Goal: Check status: Check status

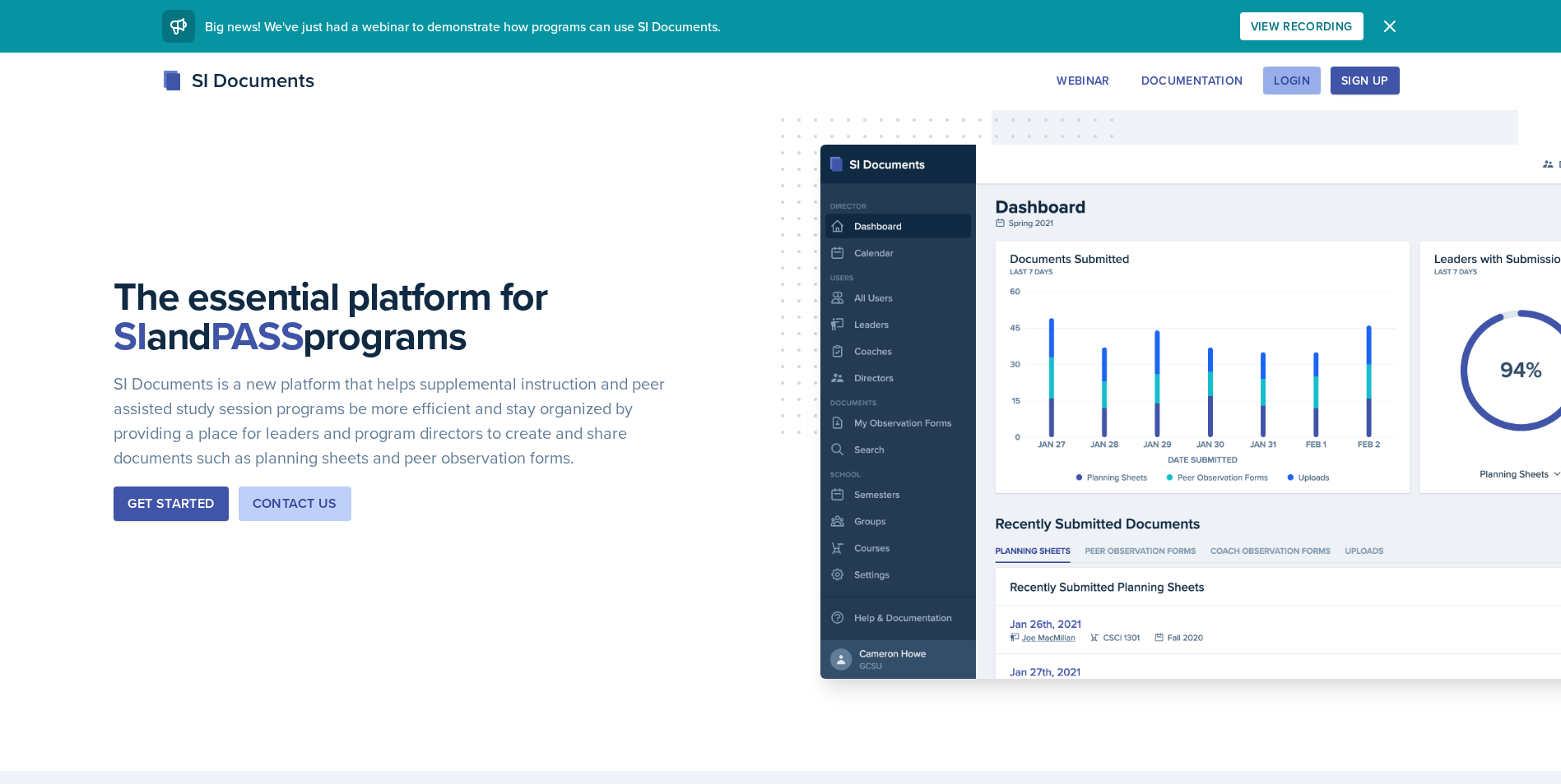
click at [1277, 76] on div "Login" at bounding box center [1292, 80] width 36 height 13
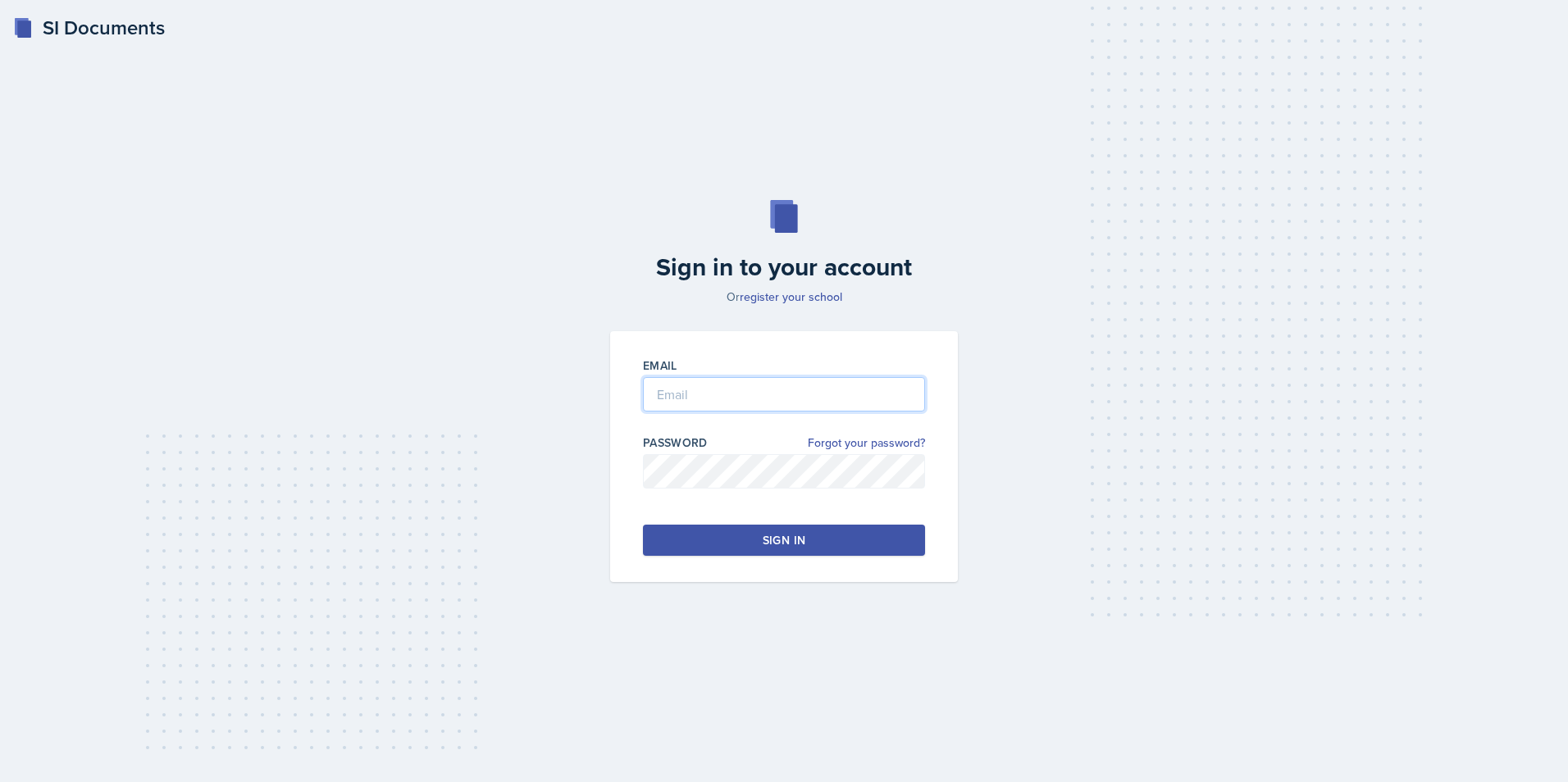
click at [687, 400] on input "email" at bounding box center [784, 394] width 282 height 34
type input "wtalley4@students.kennesaw.edu"
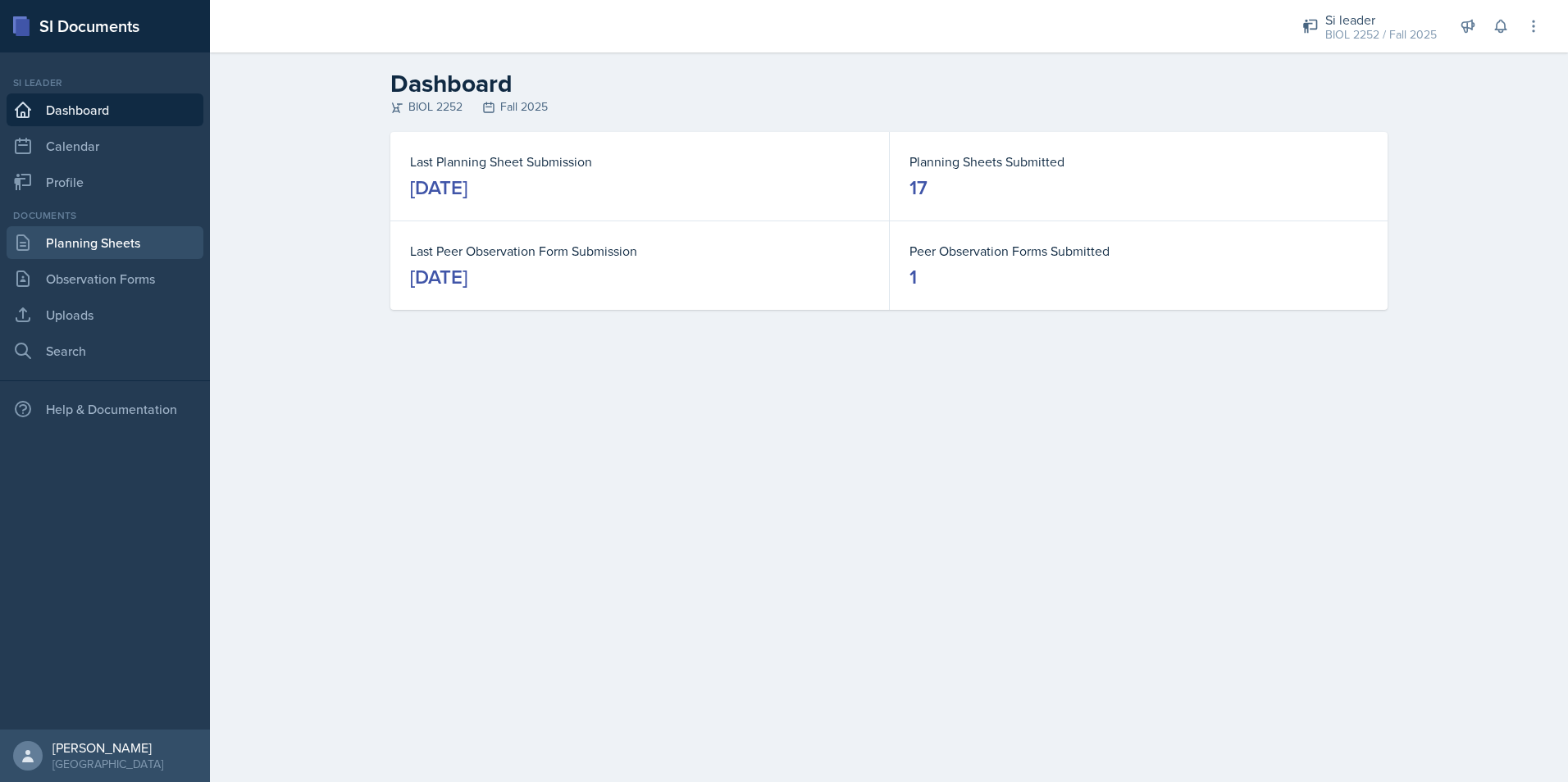
click at [92, 239] on link "Planning Sheets" at bounding box center [105, 242] width 197 height 33
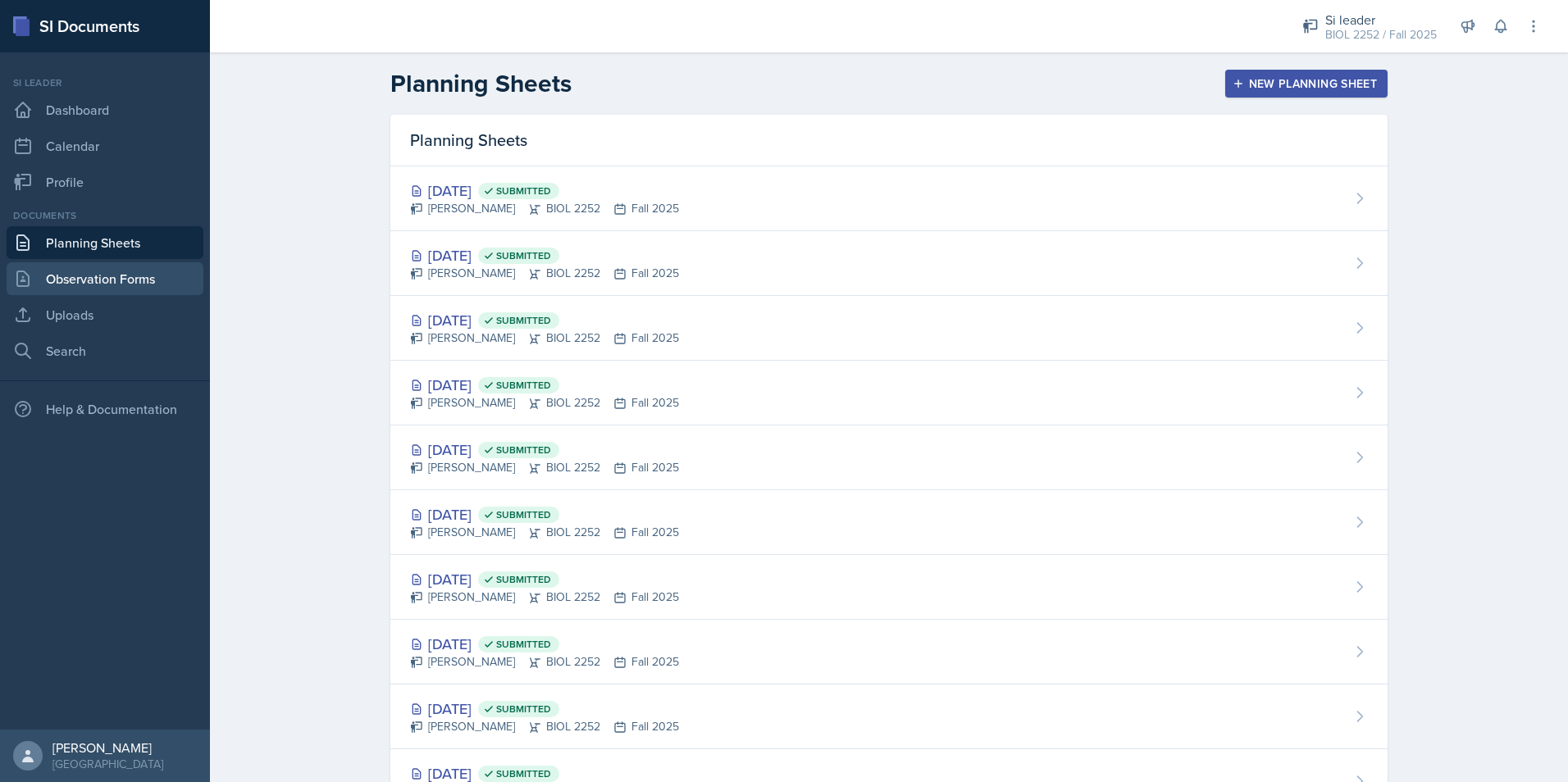
click at [112, 272] on link "Observation Forms" at bounding box center [105, 278] width 197 height 33
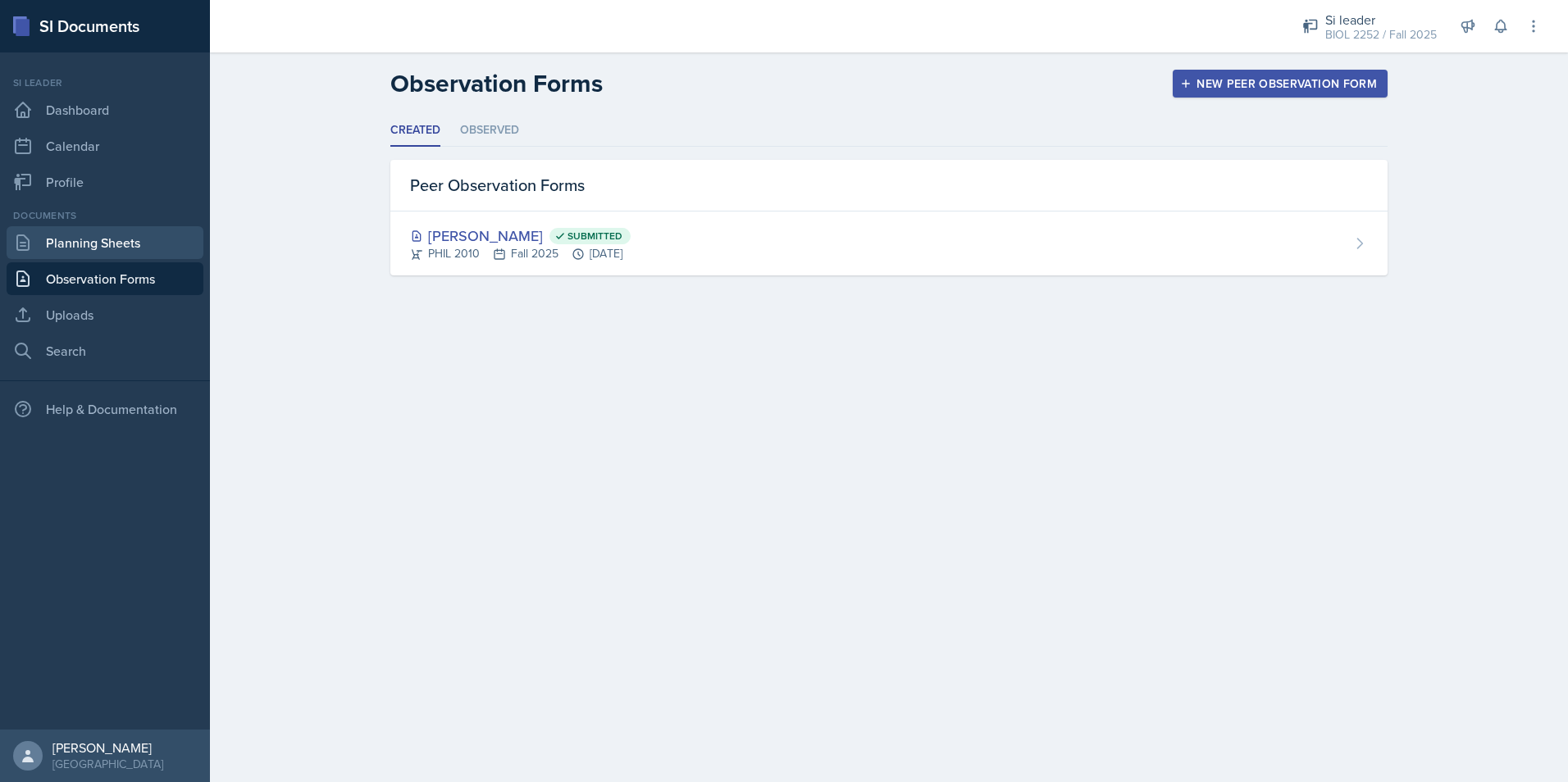
click at [116, 249] on link "Planning Sheets" at bounding box center [105, 242] width 197 height 33
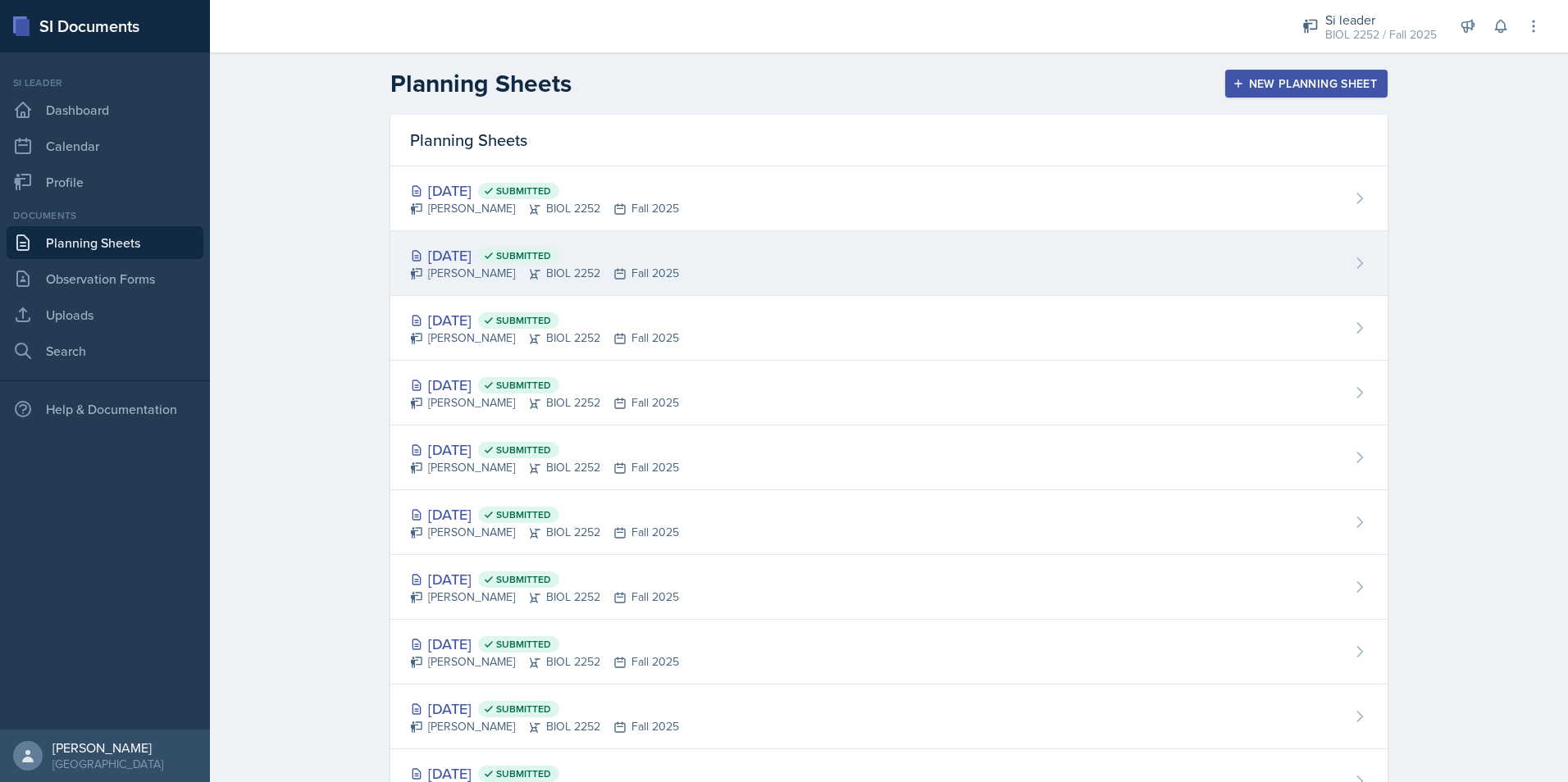
click at [693, 255] on div "Oct 14th, 2025 Submitted William Talley BIOL 2252 Fall 2025" at bounding box center [888, 264] width 997 height 65
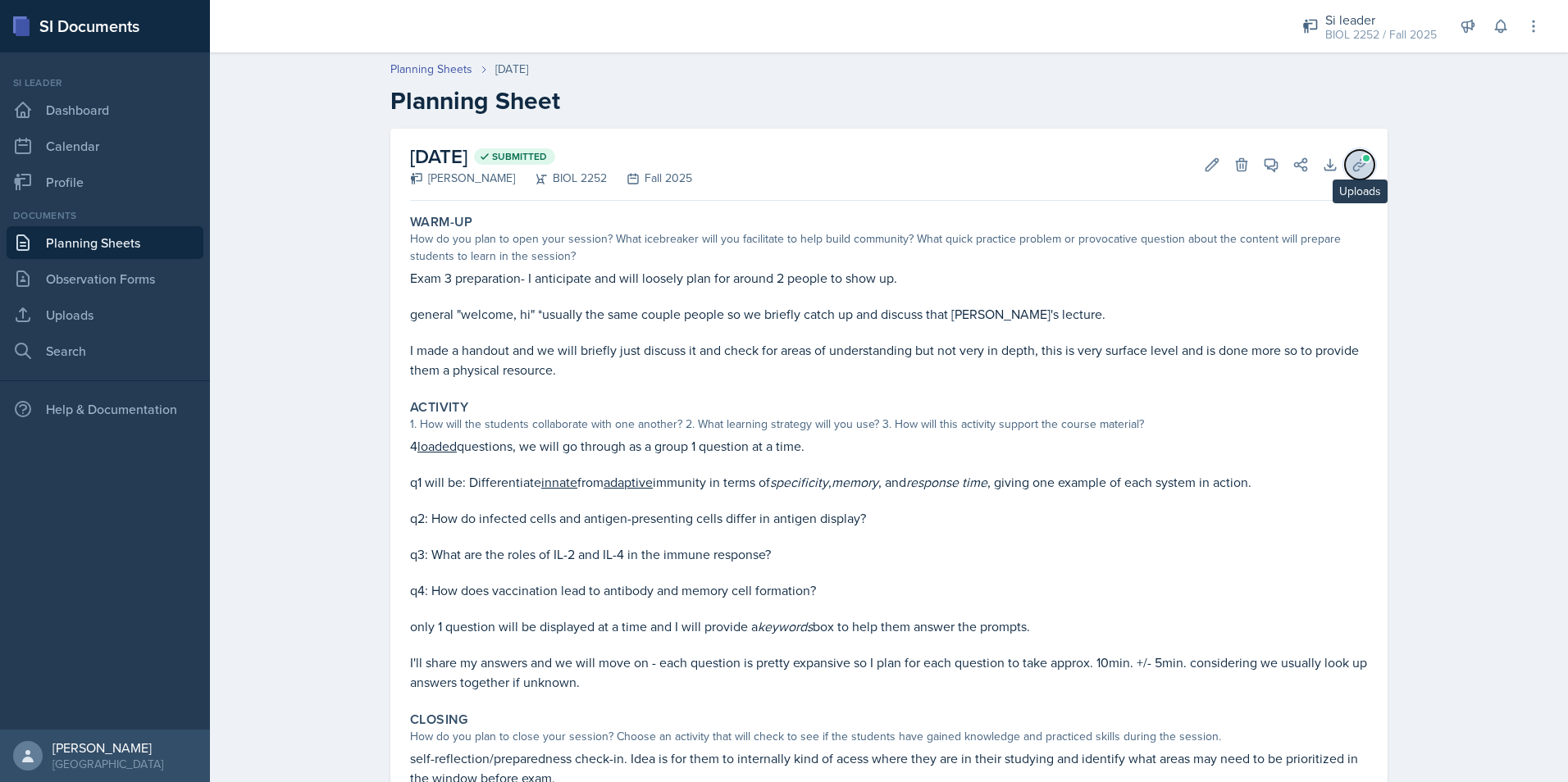
click at [1354, 165] on icon at bounding box center [1359, 165] width 17 height 17
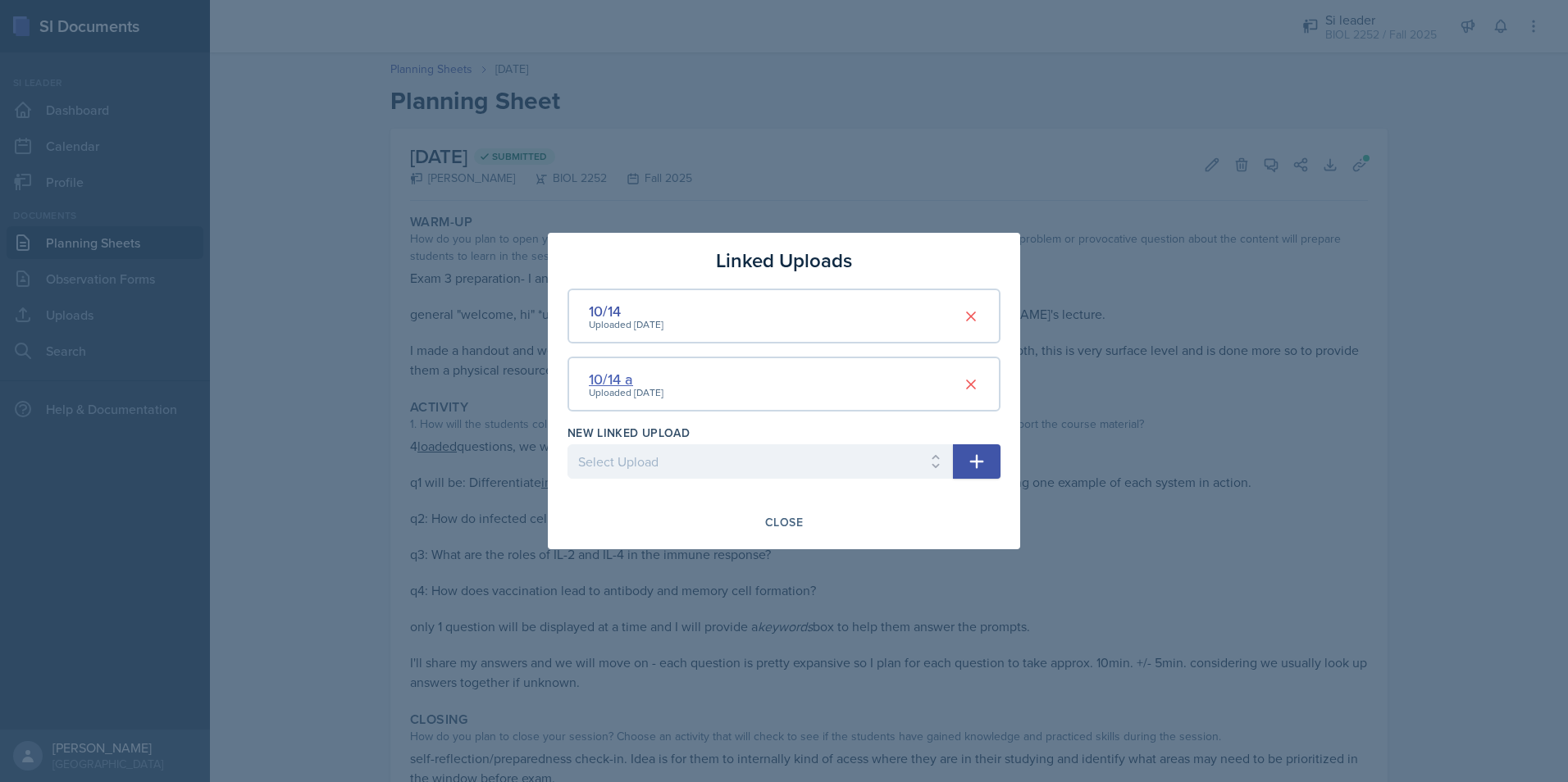
click at [622, 380] on div "10/14 a" at bounding box center [626, 379] width 75 height 22
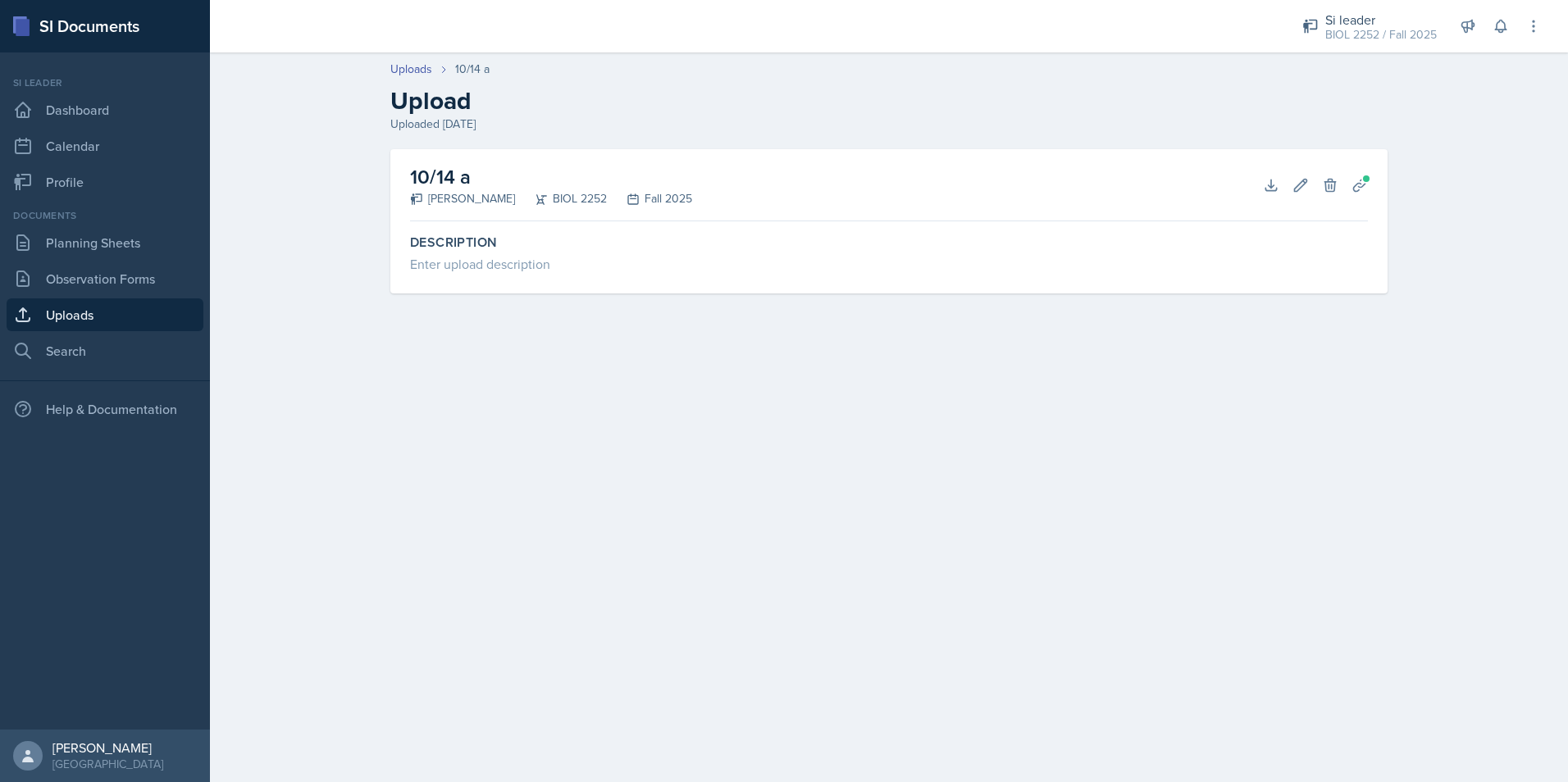
click at [0, 0] on div "Library Access The extension will only be active when you are on our subscribed…" at bounding box center [0, 0] width 0 height 0
click at [1265, 185] on icon at bounding box center [1270, 185] width 17 height 17
